Goal: Navigation & Orientation: Understand site structure

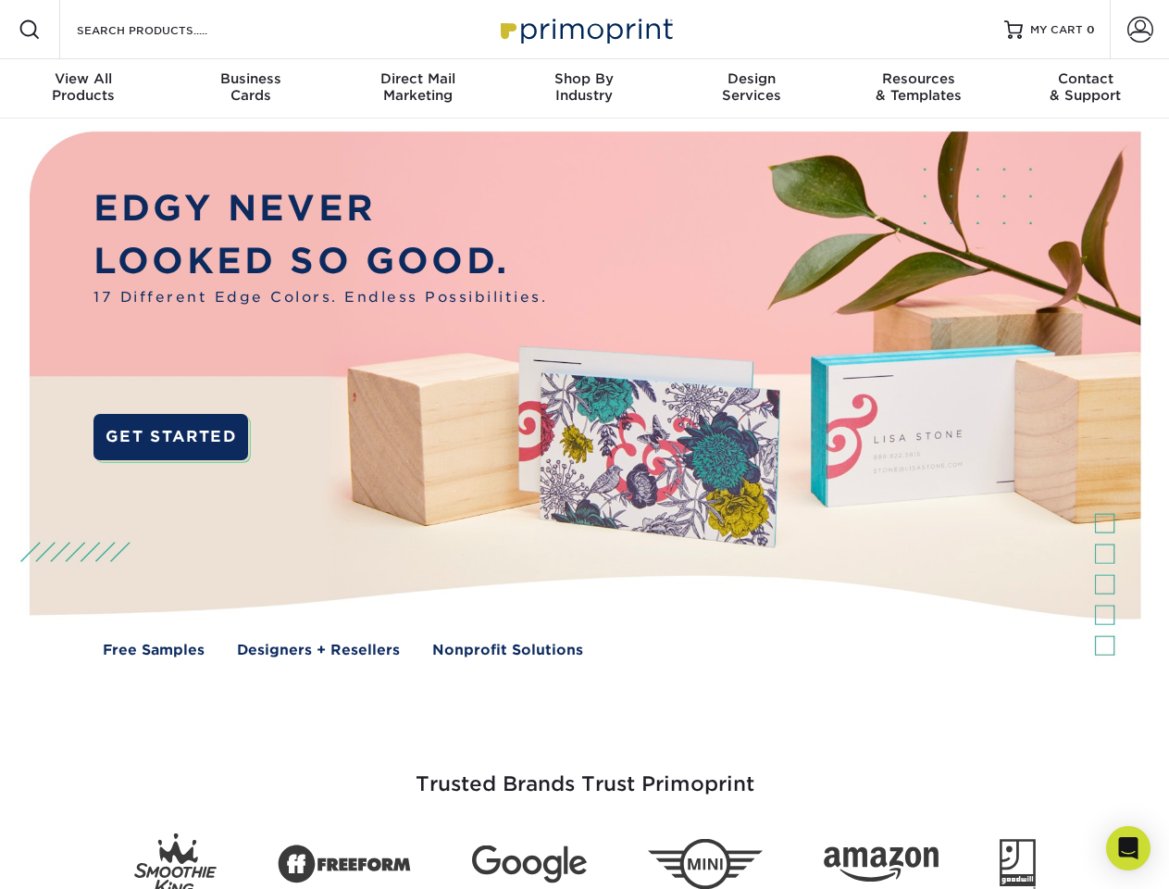
click at [584, 444] on img at bounding box center [584, 408] width 1157 height 579
click at [30, 30] on span at bounding box center [30, 30] width 22 height 22
click at [1140, 30] on span at bounding box center [1141, 30] width 26 height 26
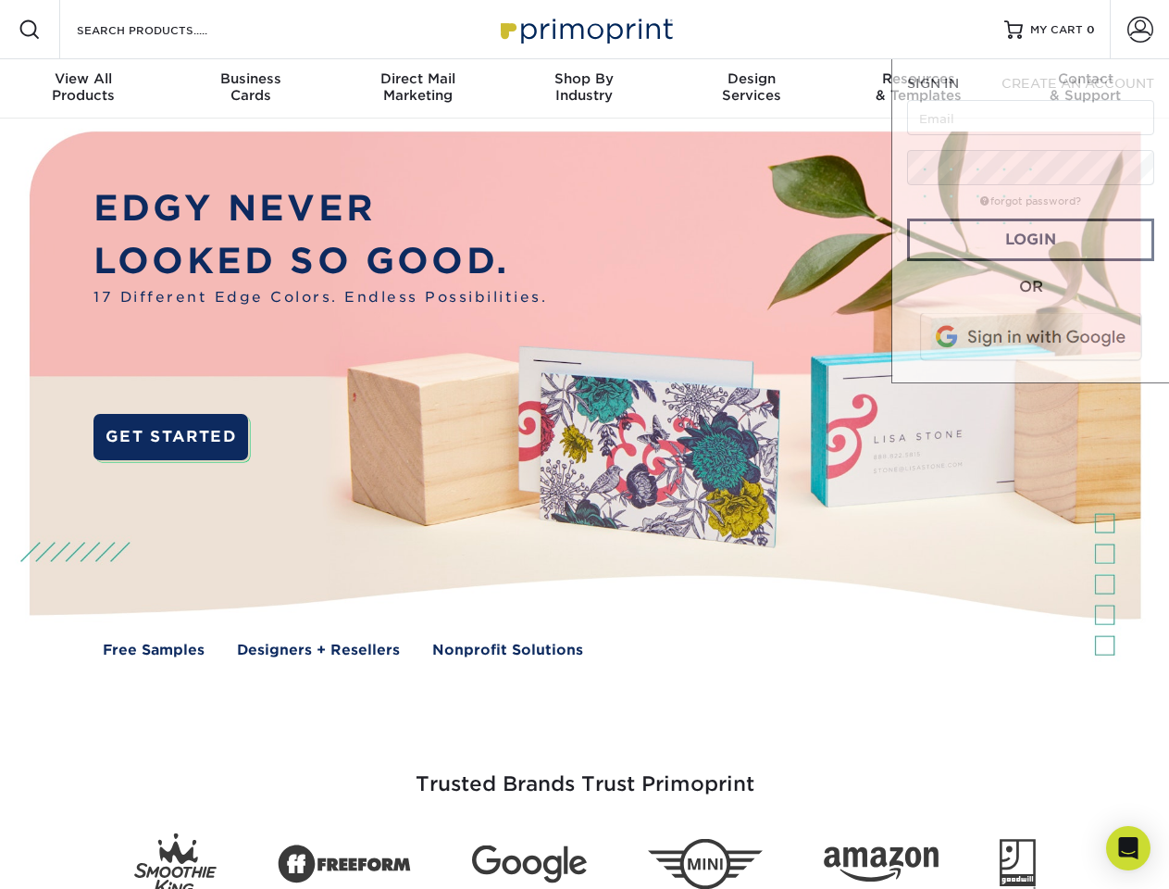
click at [83, 89] on div "View All Products" at bounding box center [83, 86] width 167 height 33
click at [250, 89] on div "Business Cards" at bounding box center [250, 86] width 167 height 33
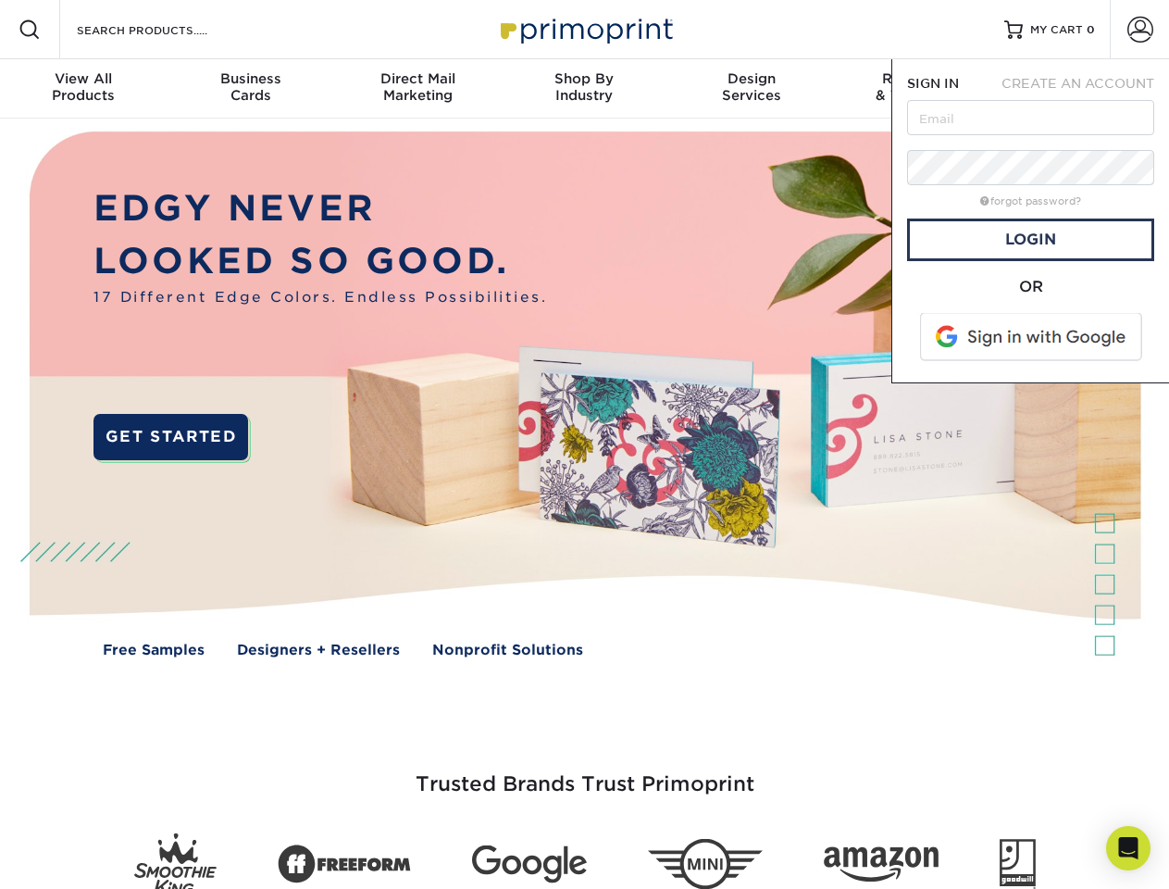
click at [418, 89] on div "Direct Mail Marketing" at bounding box center [417, 86] width 167 height 33
click at [584, 89] on div "Shop By Industry" at bounding box center [584, 86] width 167 height 33
click at [752, 89] on div "Design Services" at bounding box center [751, 86] width 167 height 33
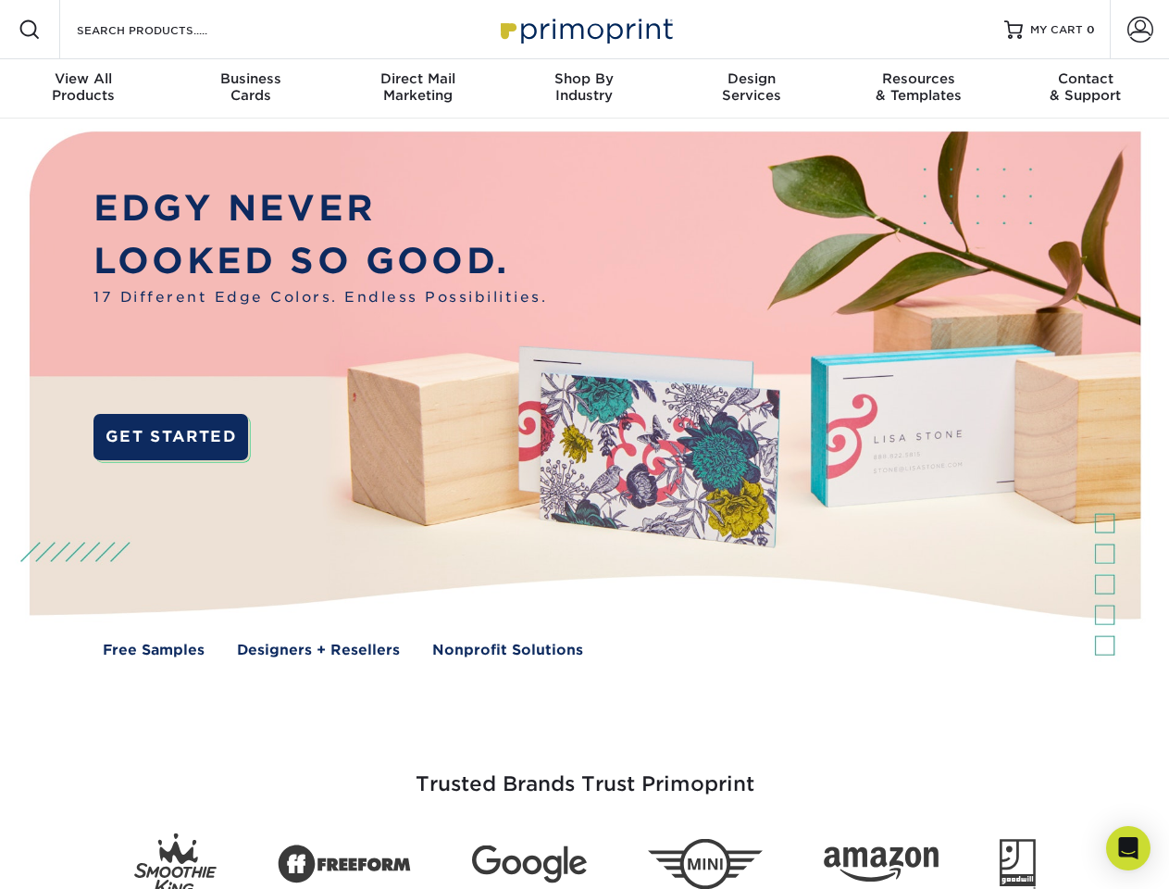
click at [918, 89] on span "SIGN IN" at bounding box center [933, 83] width 52 height 15
click at [1086, 89] on div "Contact & Support" at bounding box center [1086, 86] width 167 height 33
